Goal: Information Seeking & Learning: Check status

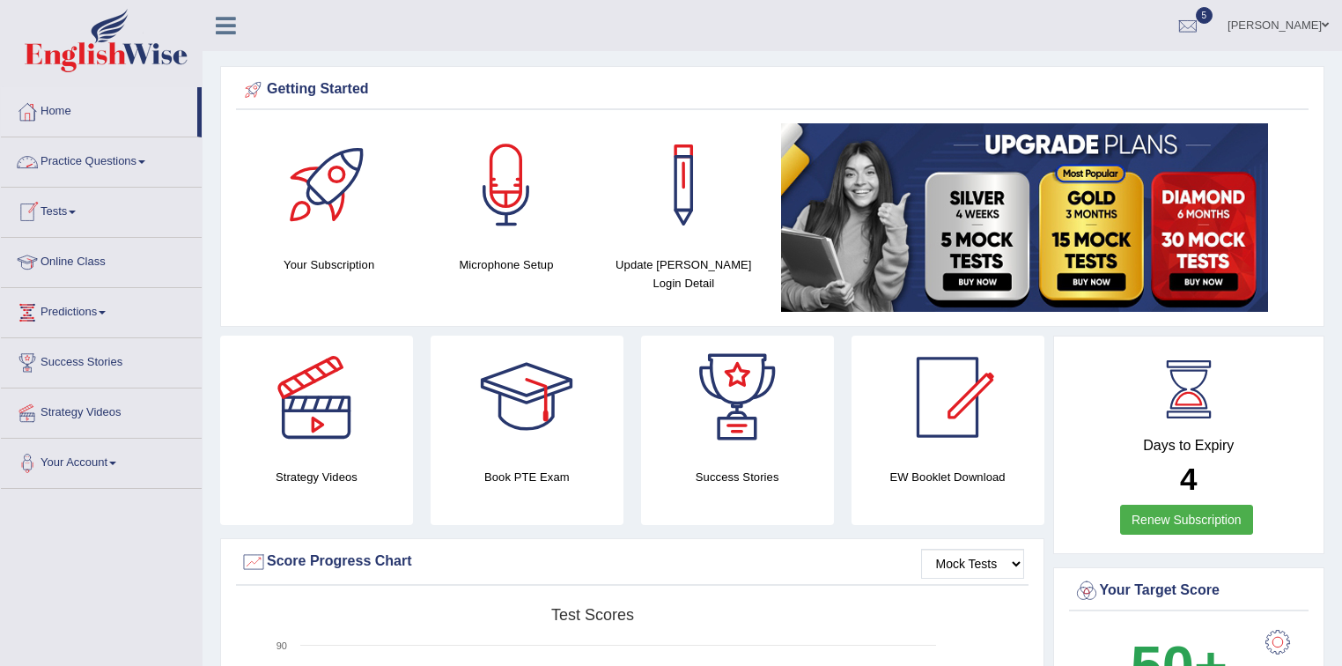
click at [145, 162] on span at bounding box center [141, 162] width 7 height 4
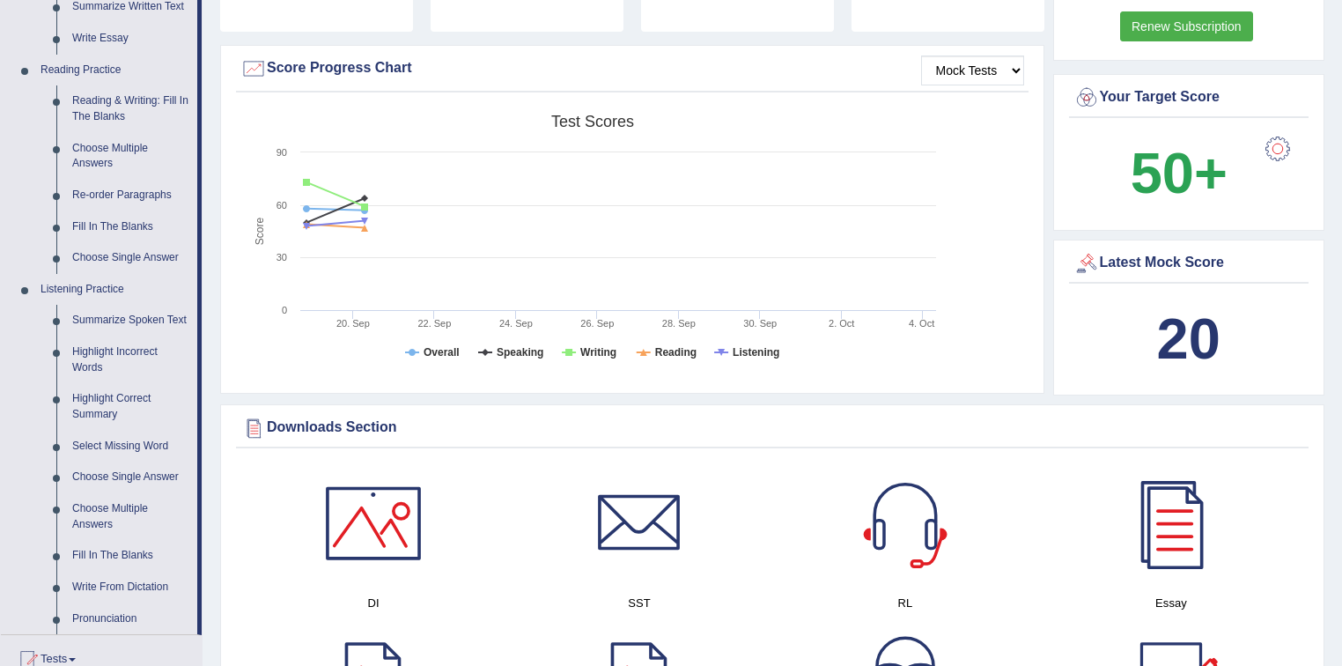
scroll to position [916, 0]
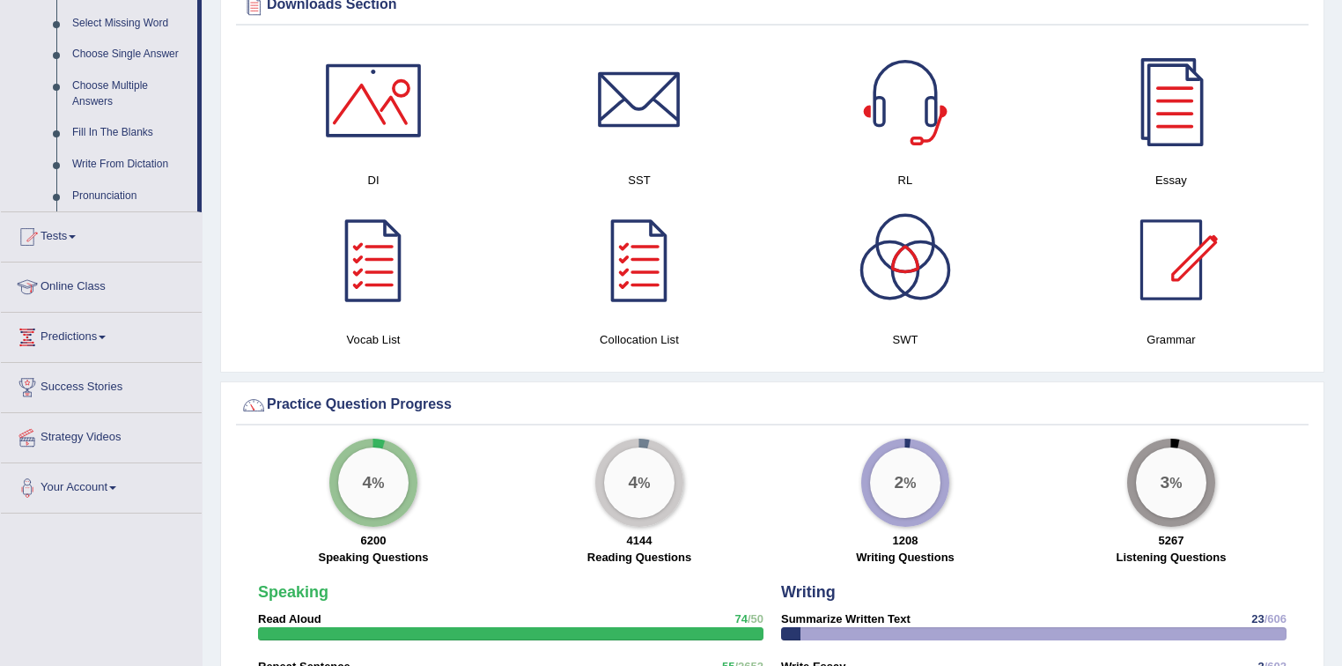
click at [76, 235] on span at bounding box center [72, 237] width 7 height 4
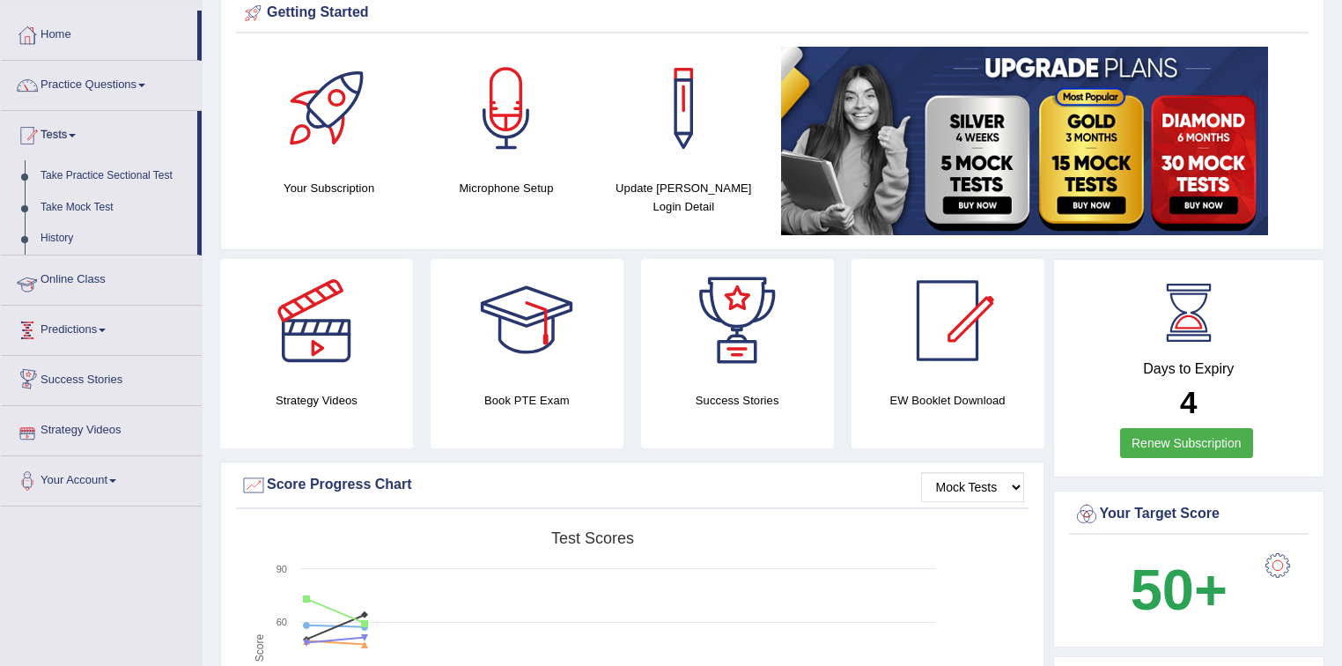
scroll to position [69, 0]
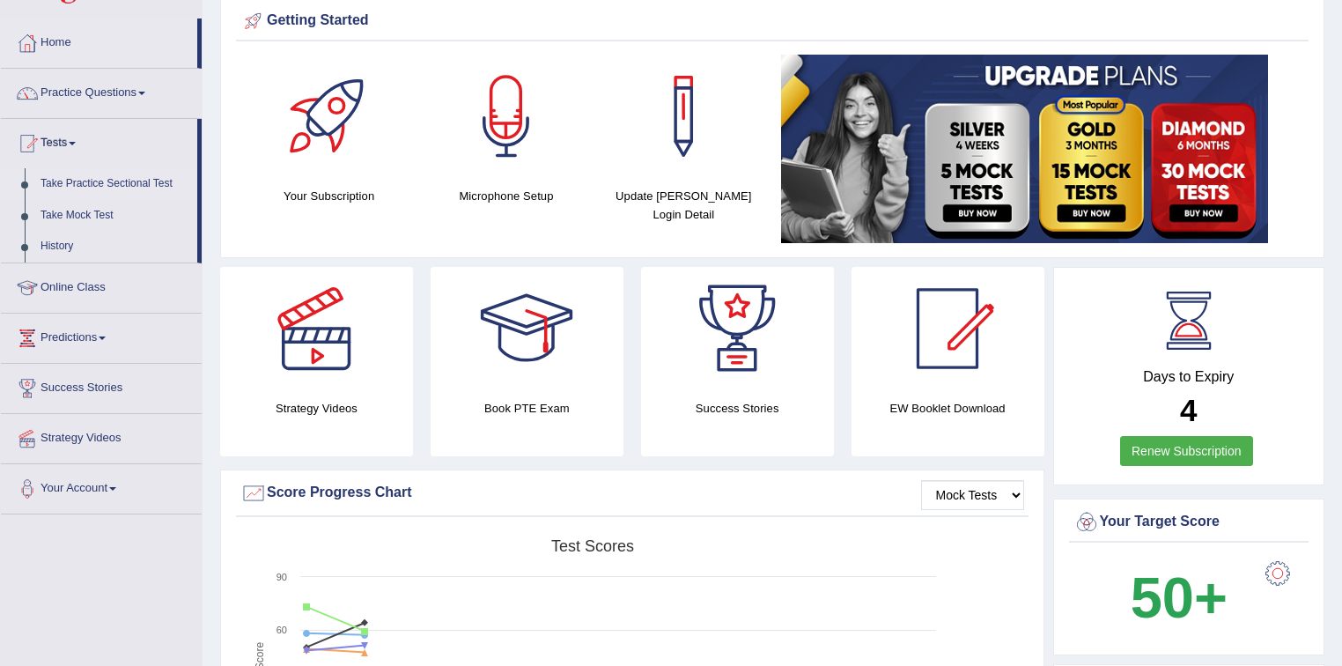
click at [85, 181] on link "Take Practice Sectional Test" at bounding box center [115, 184] width 165 height 32
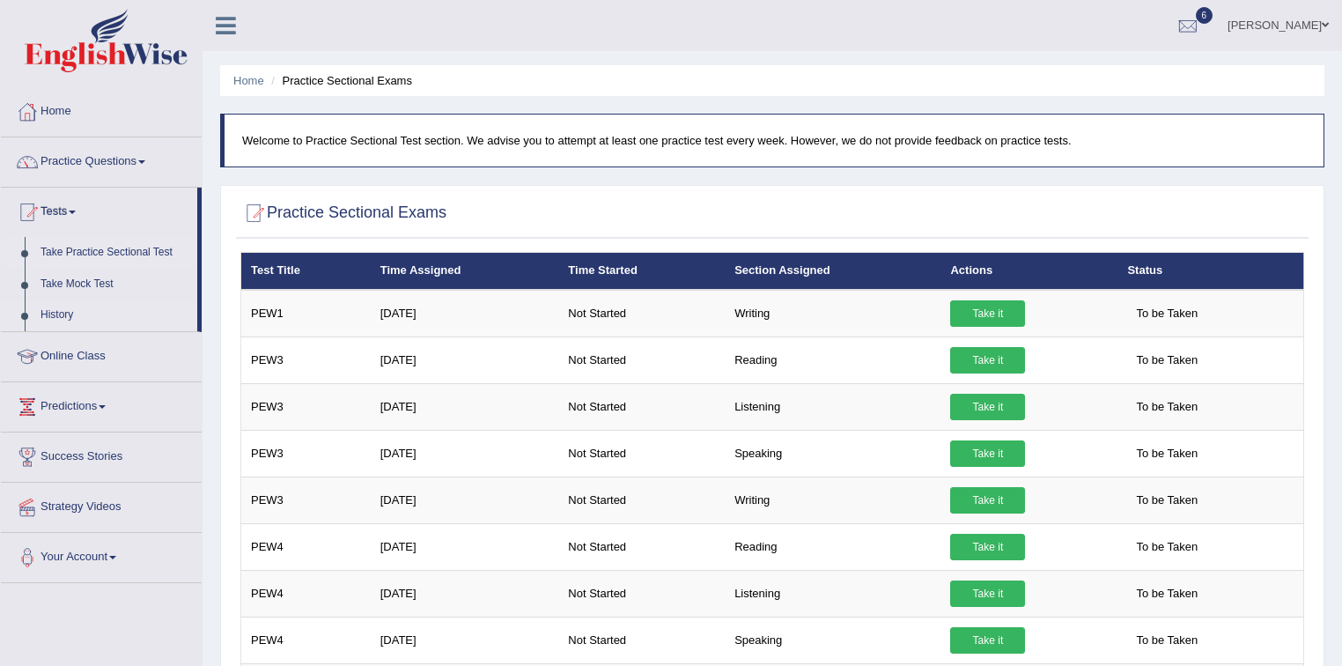
click at [60, 314] on link "History" at bounding box center [115, 315] width 165 height 32
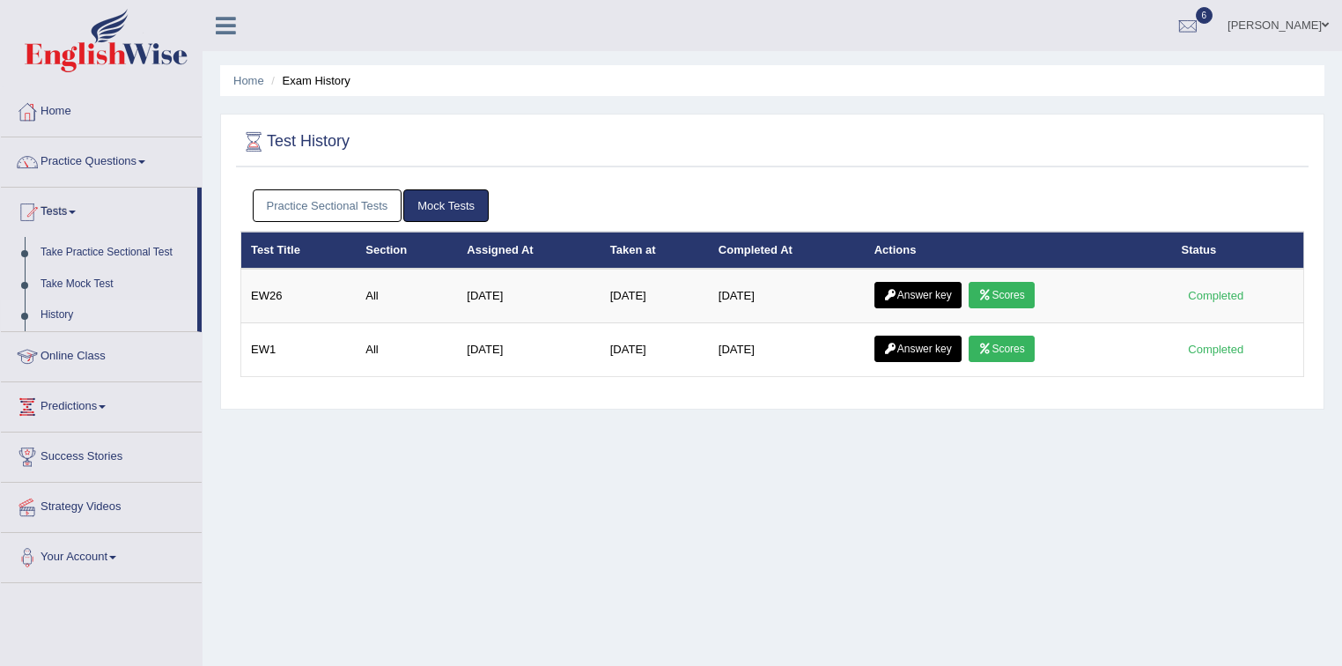
click at [352, 199] on link "Practice Sectional Tests" at bounding box center [328, 205] width 150 height 33
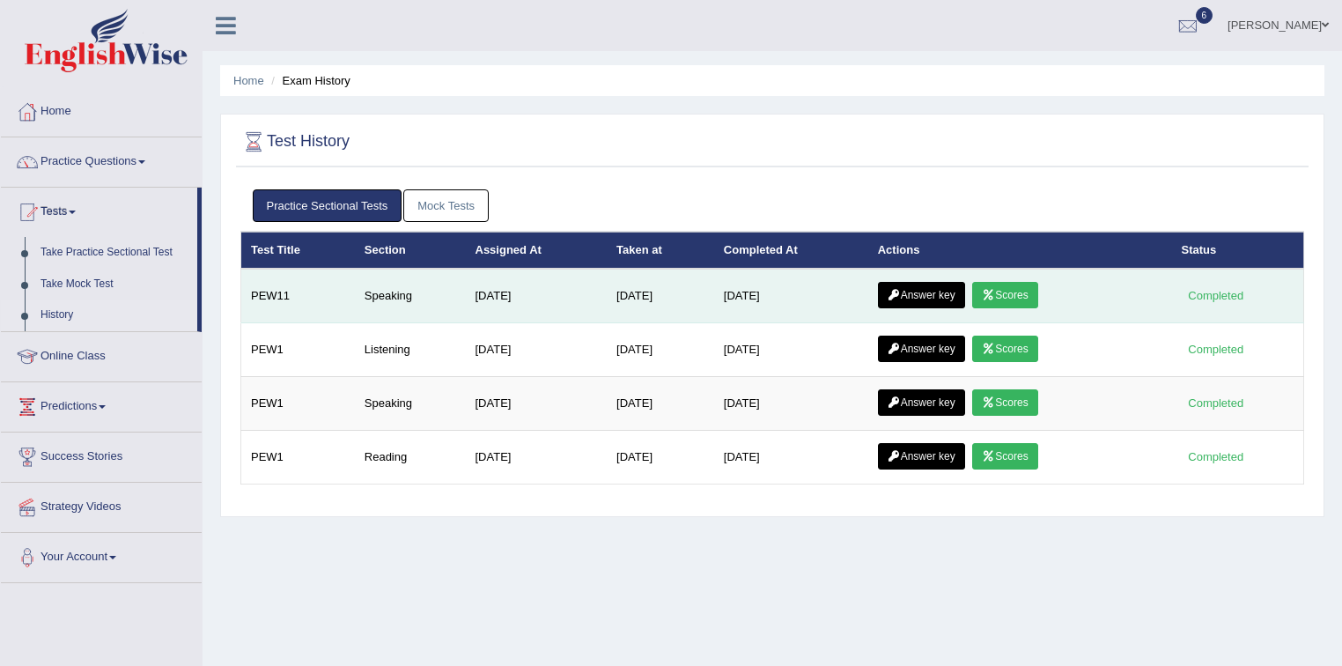
click at [1011, 290] on link "Scores" at bounding box center [1004, 295] width 65 height 26
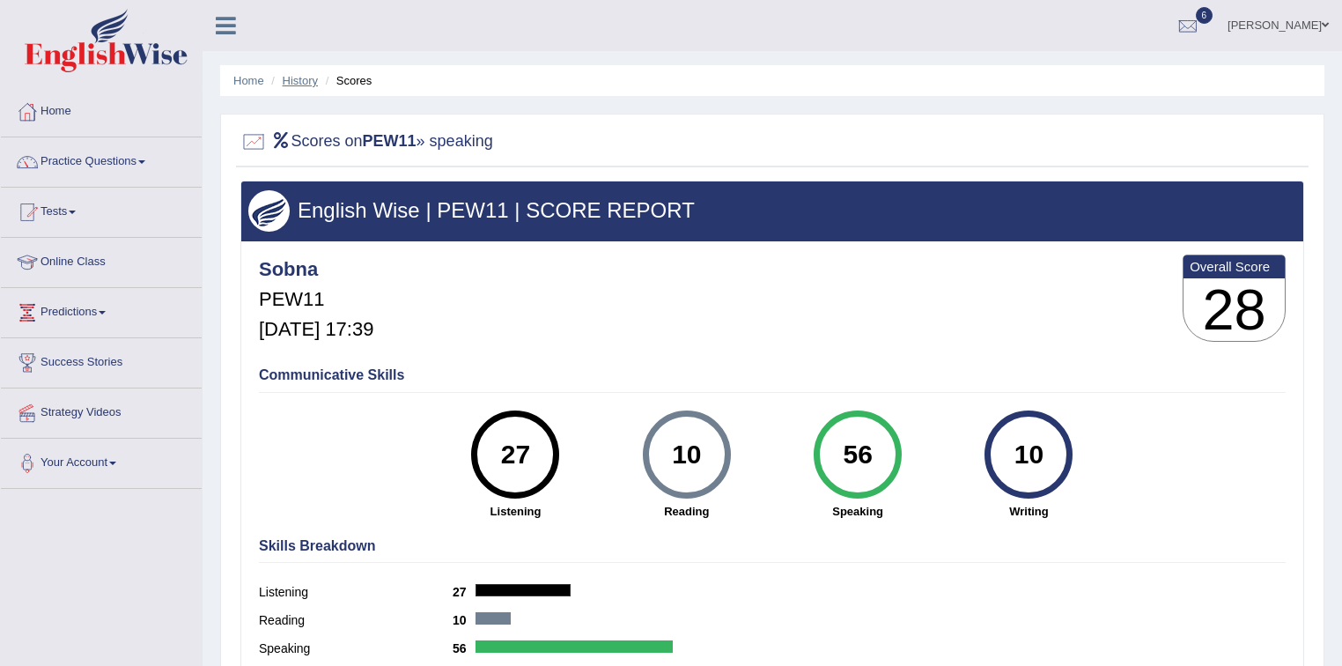
click at [303, 85] on link "History" at bounding box center [300, 80] width 35 height 13
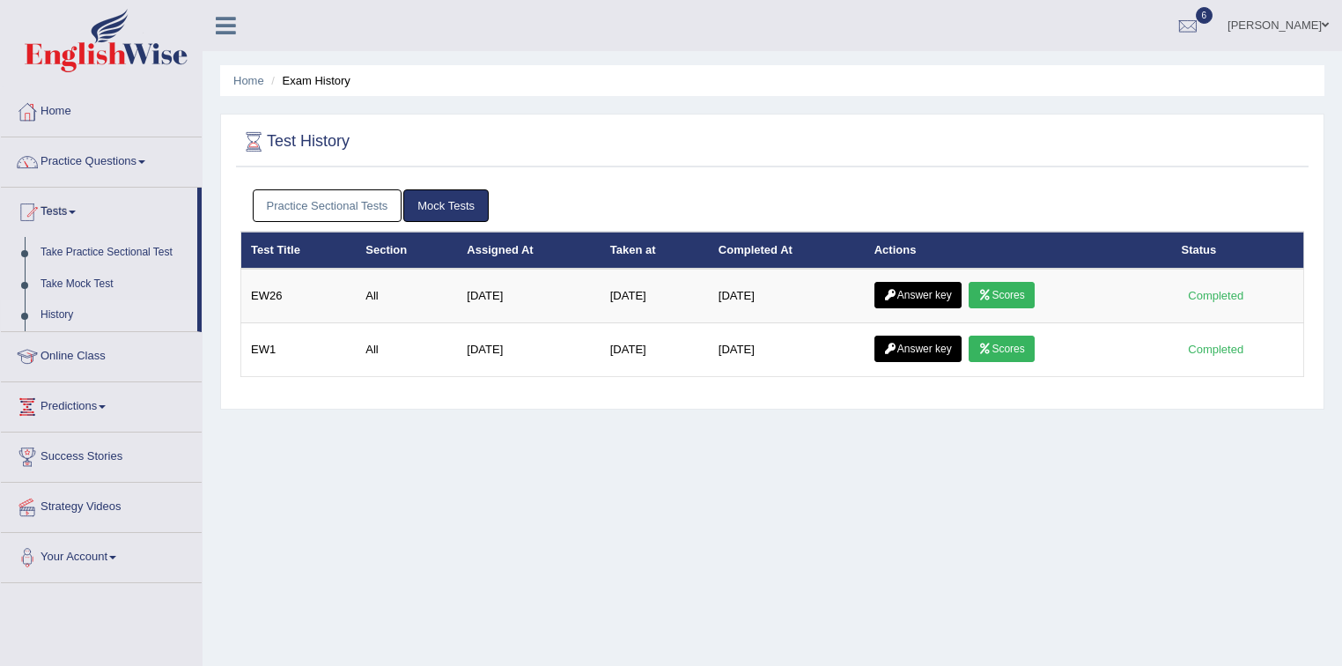
click at [317, 208] on link "Practice Sectional Tests" at bounding box center [328, 205] width 150 height 33
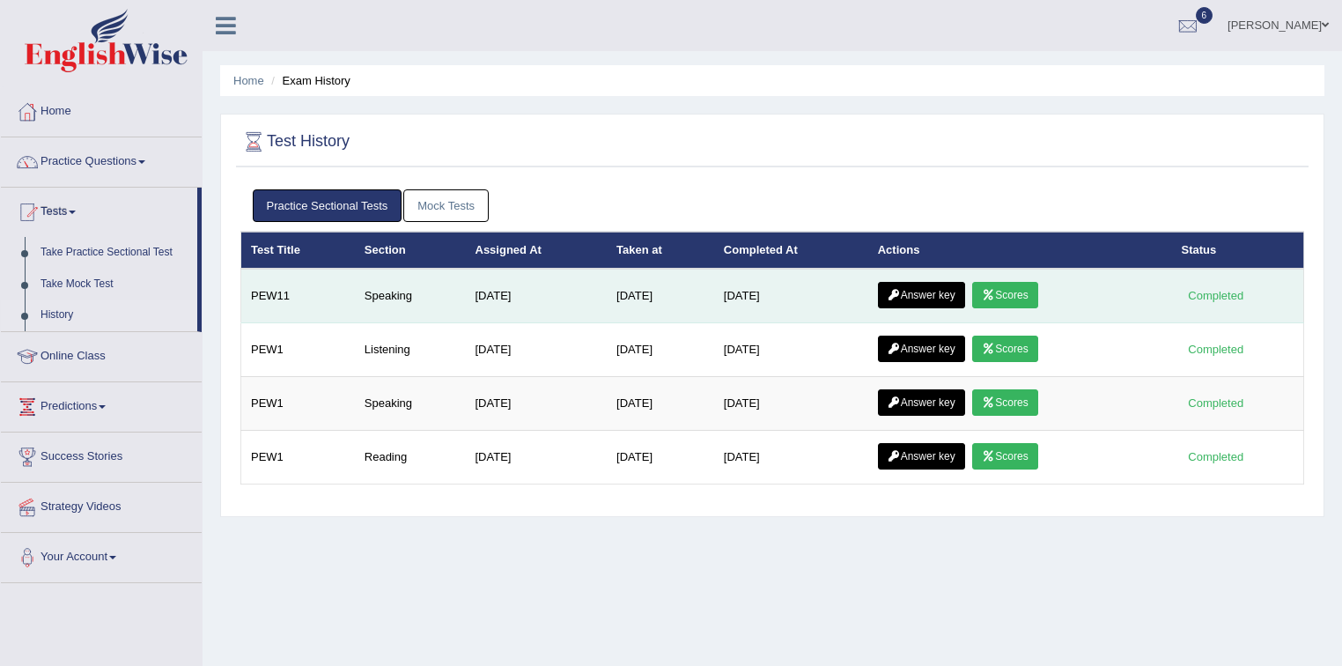
click at [923, 284] on link "Answer key" at bounding box center [921, 295] width 87 height 26
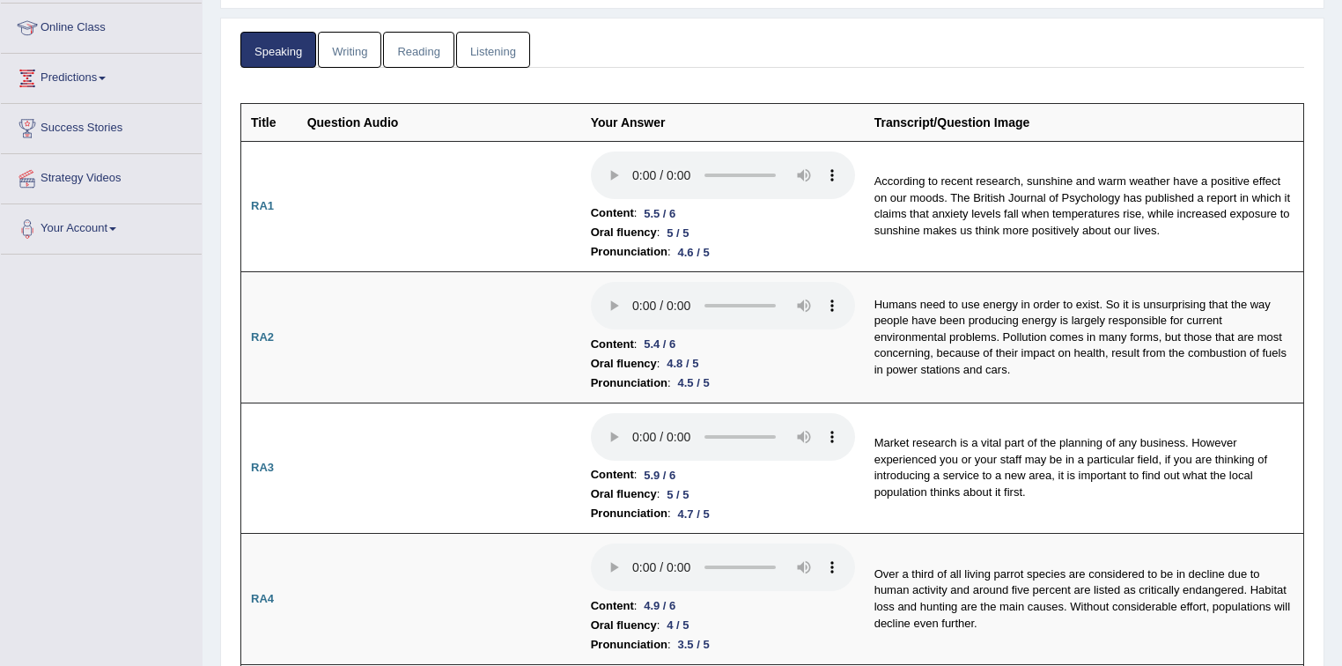
scroll to position [6, 0]
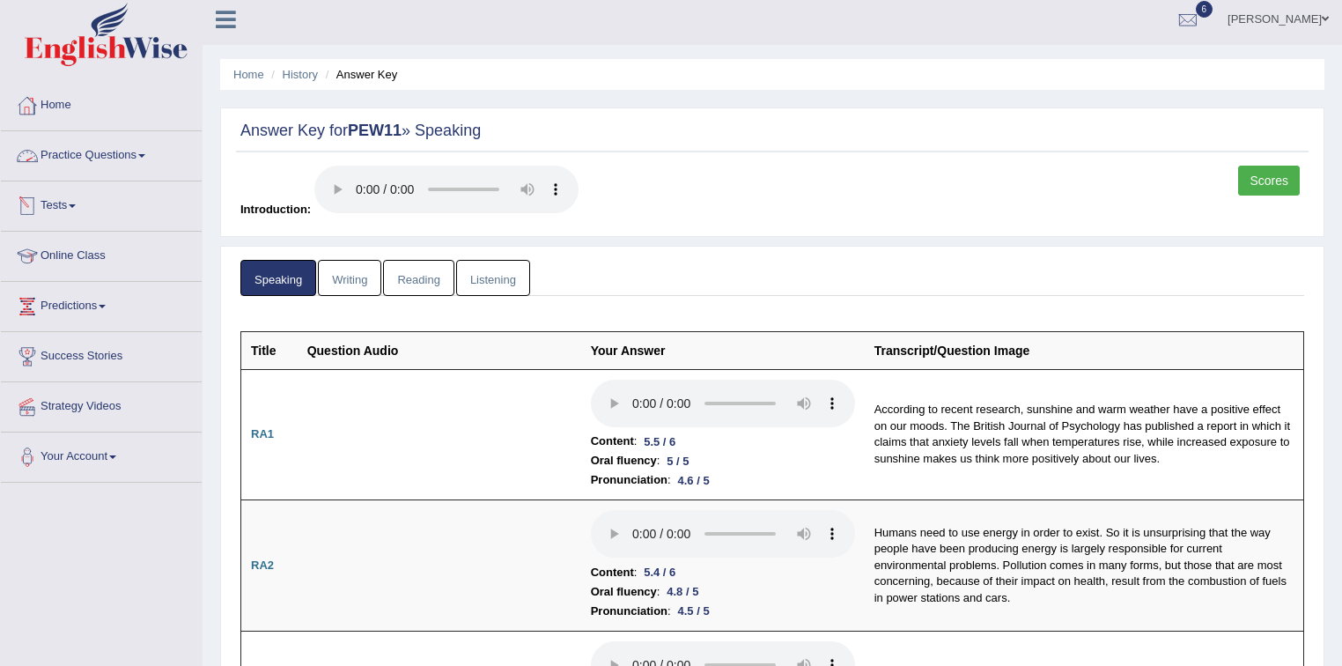
click at [148, 151] on link "Practice Questions" at bounding box center [101, 153] width 201 height 44
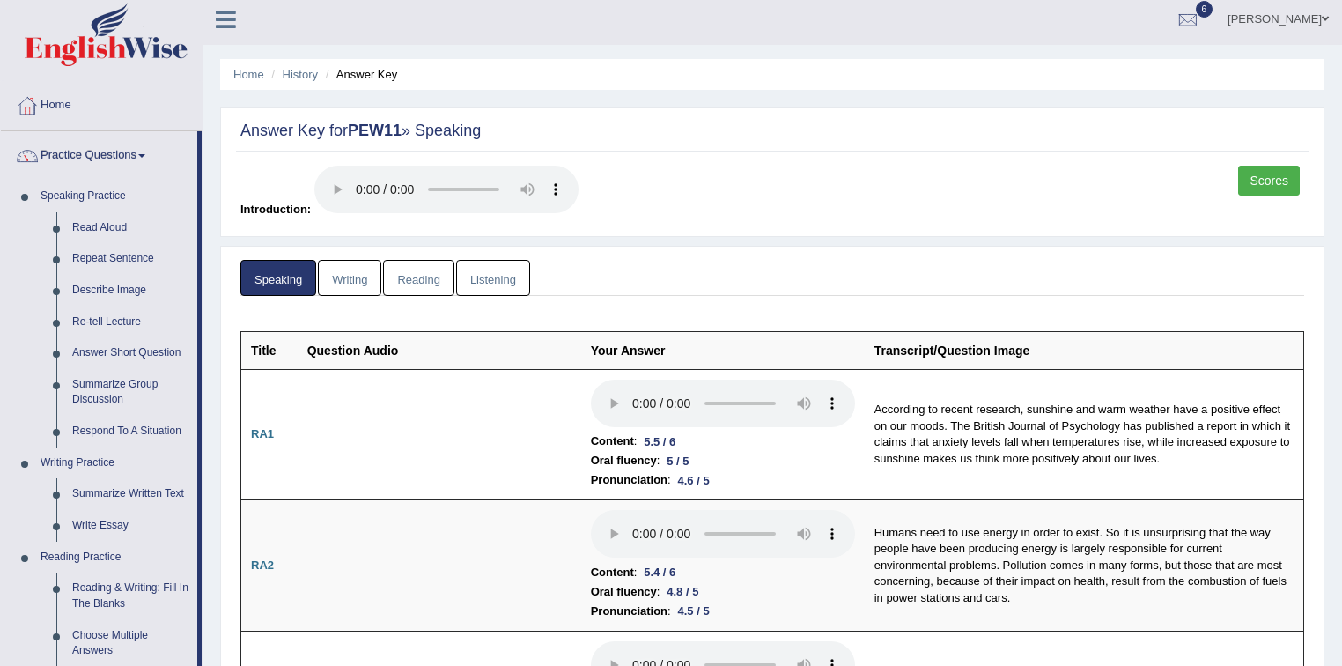
click at [719, 191] on div "Scores Introduction:" at bounding box center [772, 197] width 1072 height 62
click at [243, 76] on link "Home" at bounding box center [248, 74] width 31 height 13
